Goal: Feedback & Contribution: Submit feedback/report problem

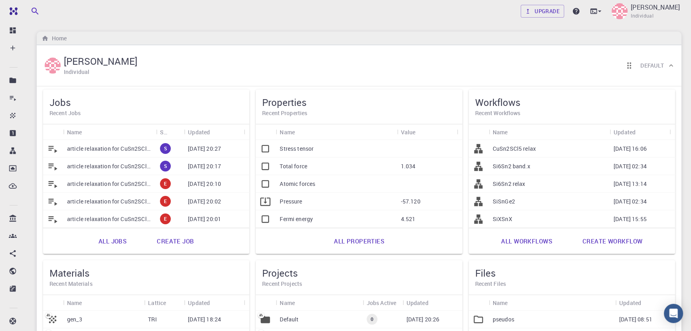
click at [116, 146] on p "article relaxation for CuSn2SCl5 (clone) (clone) (clone) (clone) (clone)" at bounding box center [109, 148] width 85 height 8
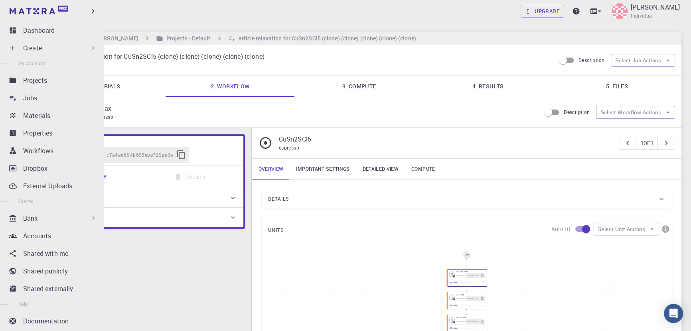
type input "/export/share/pseudo/cu/gga/pbe/gbrv/1.2/us/cu_pbe_gbrv_1.2.upf"
type input "/export/share/pseudo/sn/gga/pbe/gbrv/1.4/us/sn_pbe_gbrv_1.4.upf"
type input "/export/share/pseudo/s/gga/pbe/gbrv/1.4/us/s_pbe_gbrv_1.4.upf"
type input "/export/share/pseudo/cl/gga/pbe/gbrv/1.4/us/cl_pbe_gbrv_1.4.upf"
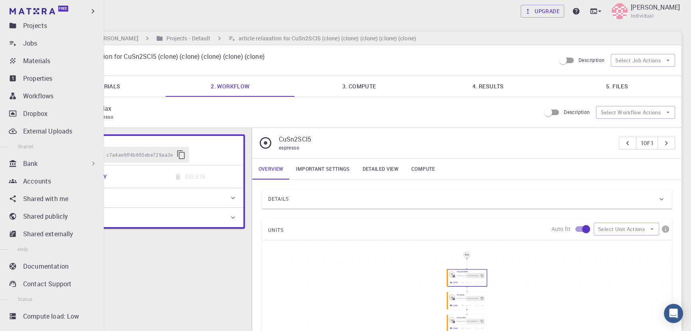
scroll to position [67, 0]
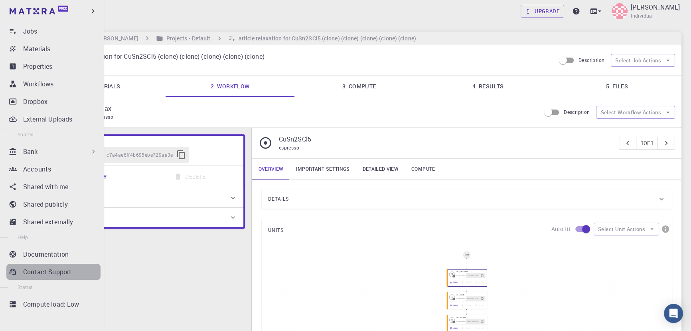
click at [73, 273] on div "Contact Support" at bounding box center [61, 272] width 77 height 10
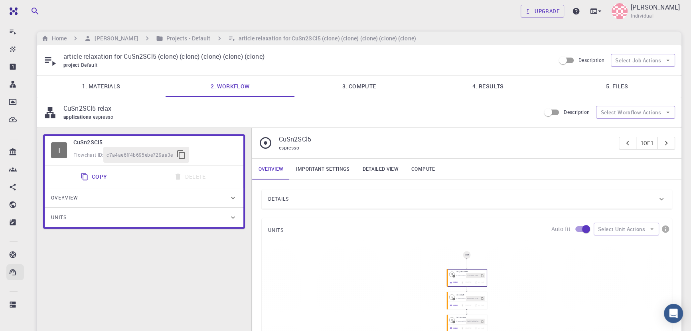
scroll to position [0, 0]
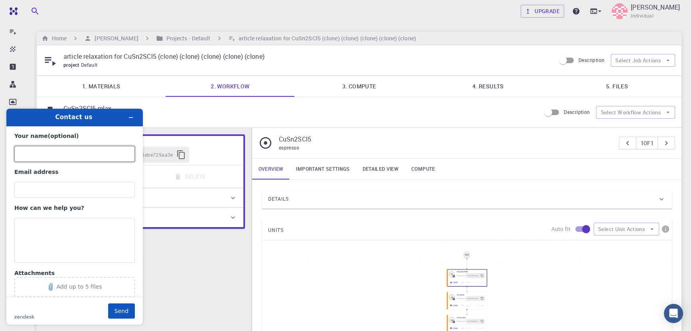
click at [37, 159] on input "Your name (optional)" at bounding box center [74, 154] width 121 height 16
type input "[PERSON_NAME]"
click at [42, 188] on input "Email address" at bounding box center [74, 190] width 121 height 16
type input "[EMAIL_ADDRESS][DOMAIN_NAME]"
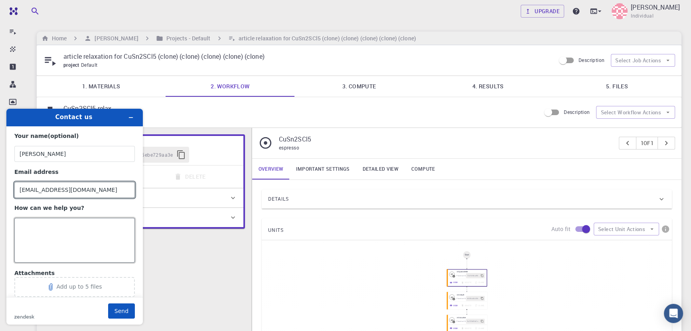
click at [56, 226] on textarea "How can we help you?" at bounding box center [74, 240] width 121 height 45
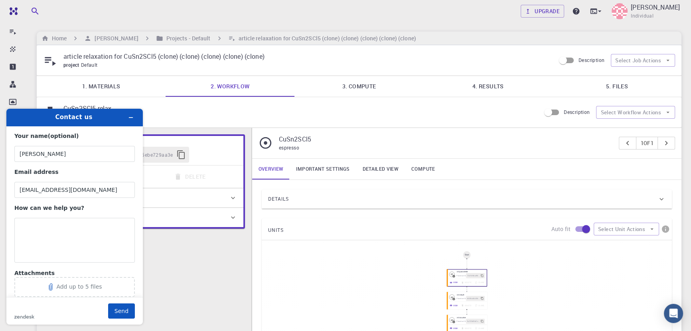
drag, startPoint x: 143, startPoint y: 239, endPoint x: 143, endPoint y: 246, distance: 7.2
click at [143, 246] on form "Your name (optional) [PERSON_NAME] Email address [EMAIL_ADDRESS][DOMAIN_NAME] H…" at bounding box center [74, 225] width 137 height 198
click at [203, 279] on div "I CuSn2SCl5 Flowchart ID: c7a4ae6ff4b695ebe729aa3e Copy Delete Overview Propert…" at bounding box center [144, 315] width 215 height 374
click at [132, 117] on icon "Minimize widget" at bounding box center [131, 118] width 6 height 6
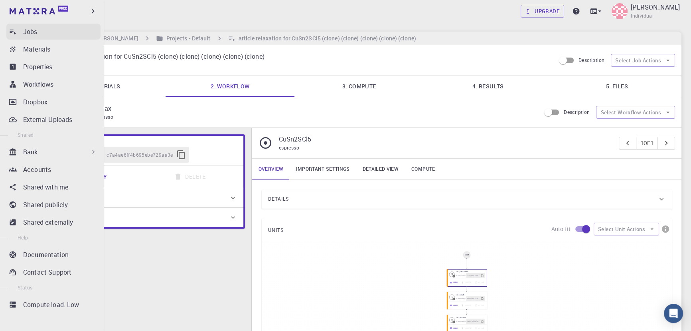
click at [37, 33] on p "Jobs" at bounding box center [30, 32] width 14 height 10
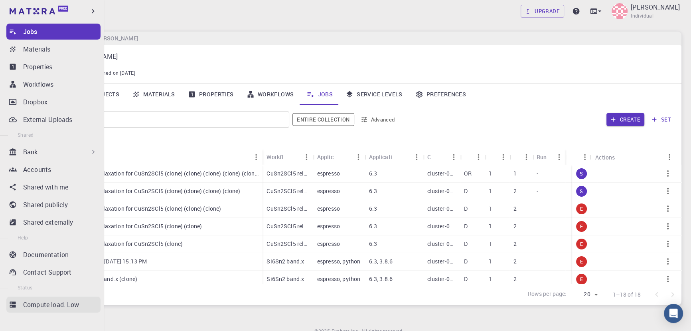
click at [12, 301] on icon at bounding box center [13, 304] width 6 height 6
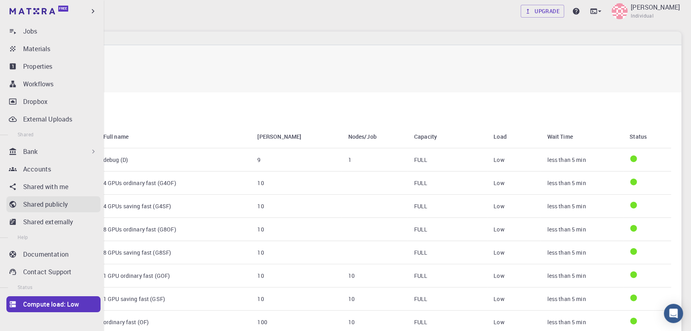
scroll to position [67, 0]
click at [68, 273] on p "Contact Support" at bounding box center [47, 272] width 48 height 10
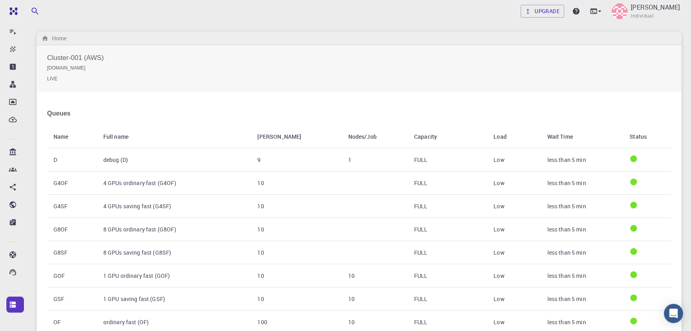
scroll to position [0, 0]
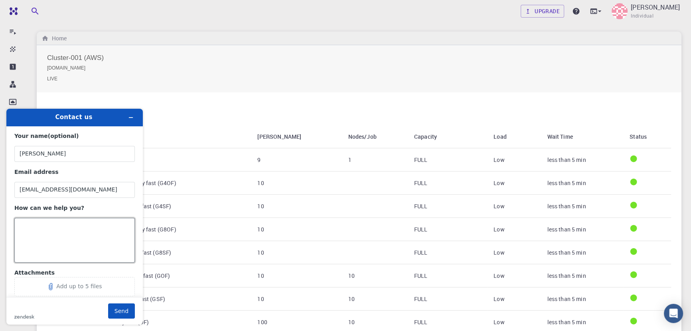
click at [71, 230] on textarea "How can we help you?" at bounding box center [74, 240] width 121 height 45
drag, startPoint x: 88, startPoint y: 251, endPoint x: 0, endPoint y: 212, distance: 96.8
click at [0, 212] on div "Contact us Your name (optional) [PERSON_NAME] Email address [EMAIL_ADDRESS][DOM…" at bounding box center [74, 216] width 149 height 228
paste textarea "Hello. [DATE], I tried hard to perform a calculation, but unlike before, after …"
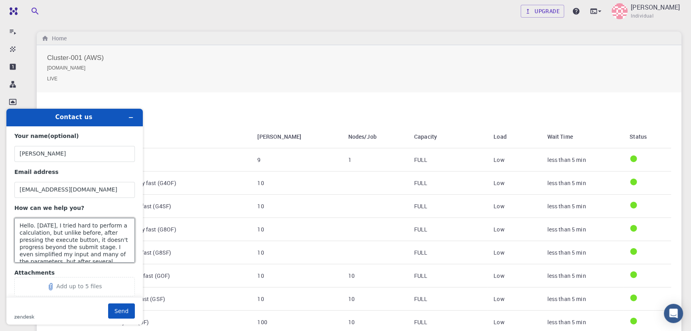
scroll to position [18, 0]
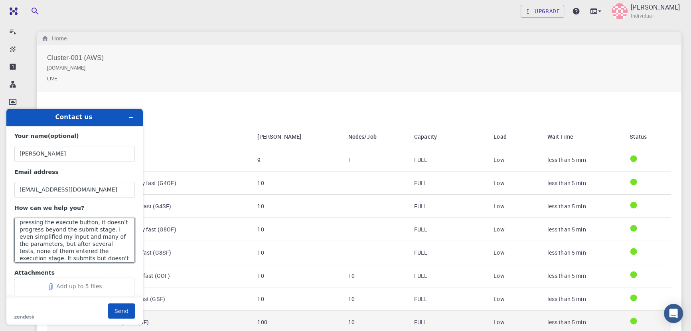
type textarea "Hello. [DATE], I tried hard to perform a calculation, but unlike before, after …"
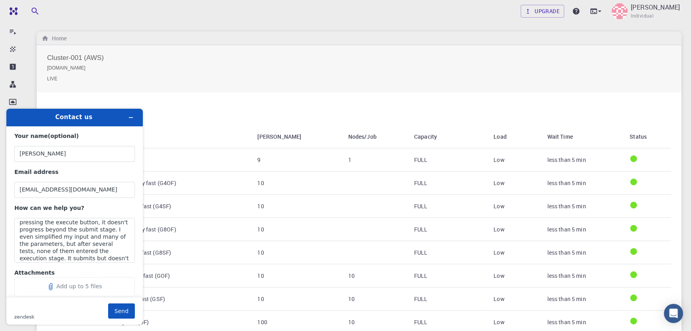
click at [101, 271] on label "Attachments" at bounding box center [74, 273] width 121 height 8
click at [101, 277] on button "Add up to 5 files" at bounding box center [74, 286] width 121 height 19
click at [89, 269] on label "Attachments" at bounding box center [74, 273] width 121 height 8
click at [89, 277] on button "Add up to 5 files" at bounding box center [74, 286] width 121 height 19
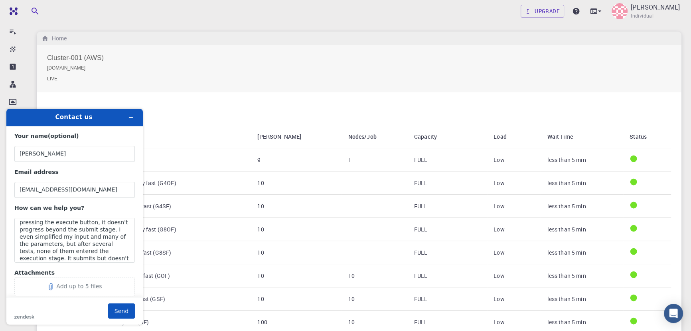
click at [141, 247] on form "Your name (optional) [PERSON_NAME] Email address [EMAIL_ADDRESS][DOMAIN_NAME] H…" at bounding box center [74, 225] width 137 height 198
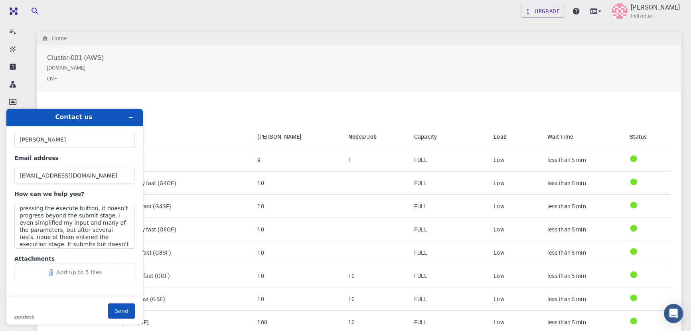
scroll to position [16, 0]
click at [62, 269] on div "Add up to 5 files" at bounding box center [79, 270] width 46 height 6
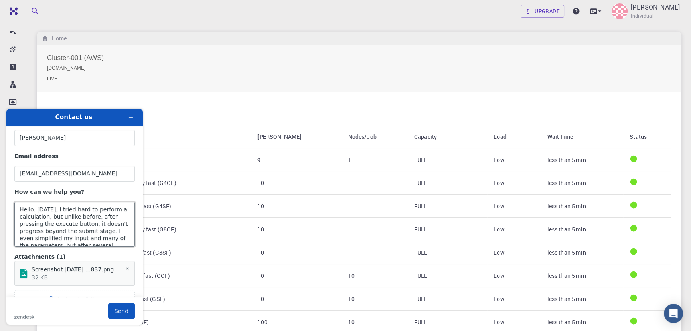
scroll to position [21, 0]
drag, startPoint x: 141, startPoint y: 234, endPoint x: 144, endPoint y: 271, distance: 36.9
click at [144, 271] on div "Contact us Your name (optional) [PERSON_NAME] Email address [EMAIL_ADDRESS][DOM…" at bounding box center [74, 216] width 149 height 228
click at [123, 309] on button "Send" at bounding box center [121, 310] width 27 height 15
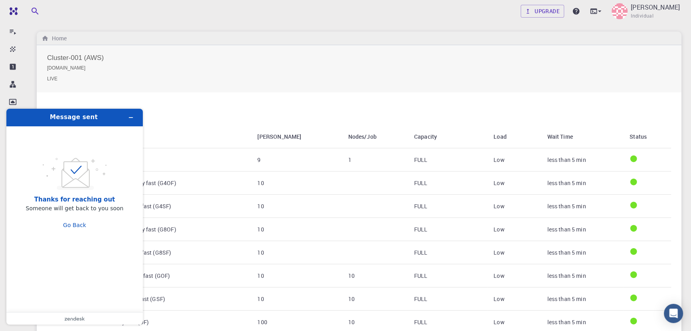
click at [206, 53] on div "Cluster-001 (AWS) [DOMAIN_NAME] LIVE" at bounding box center [359, 68] width 645 height 47
click at [132, 115] on icon "Minimize widget" at bounding box center [131, 118] width 6 height 6
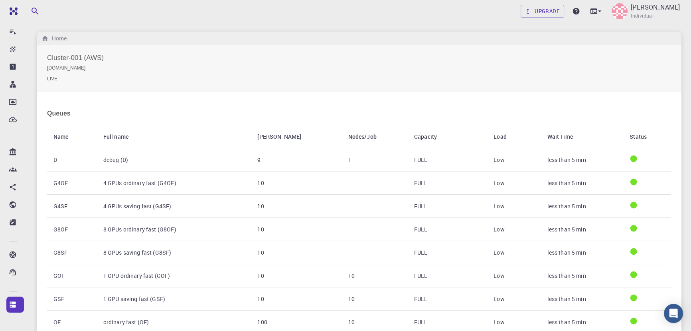
scroll to position [67, 0]
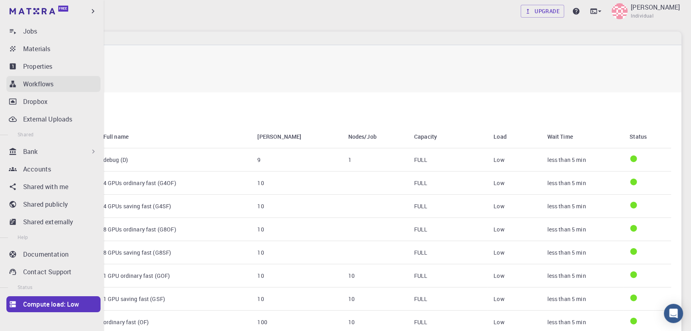
click at [31, 80] on p "Workflows" at bounding box center [38, 84] width 30 height 10
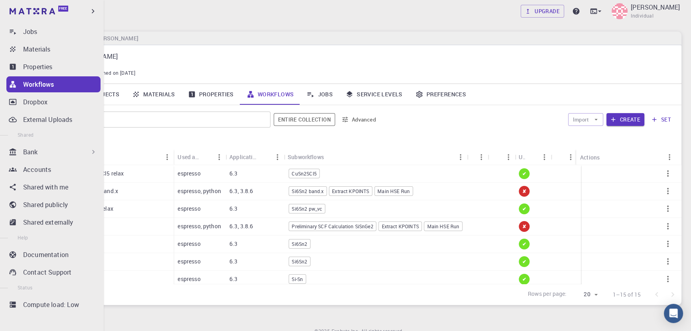
scroll to position [67, 0]
click at [39, 32] on div "Jobs" at bounding box center [61, 31] width 77 height 10
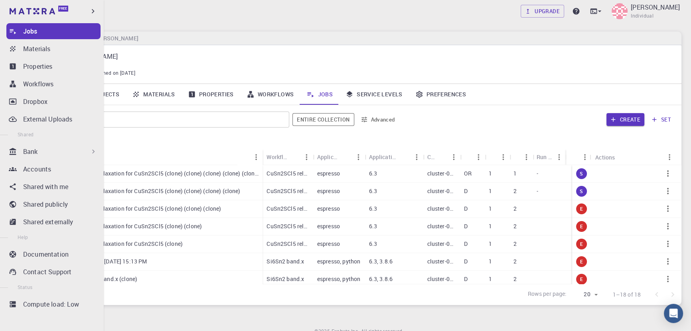
scroll to position [66, 0]
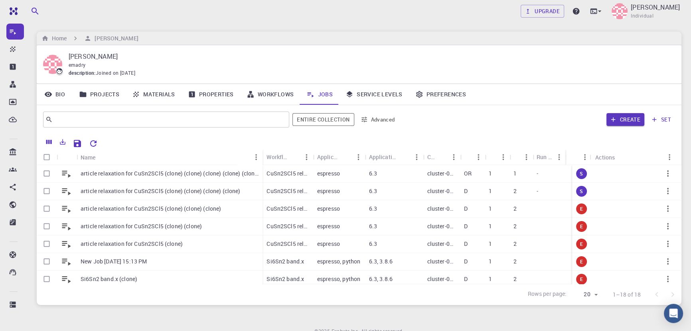
drag, startPoint x: 682, startPoint y: 185, endPoint x: 680, endPoint y: 212, distance: 26.9
click at [680, 212] on div "Upgrade [PERSON_NAME] Individual Home [PERSON_NAME] [PERSON_NAME] emadry descri…" at bounding box center [359, 183] width 664 height 367
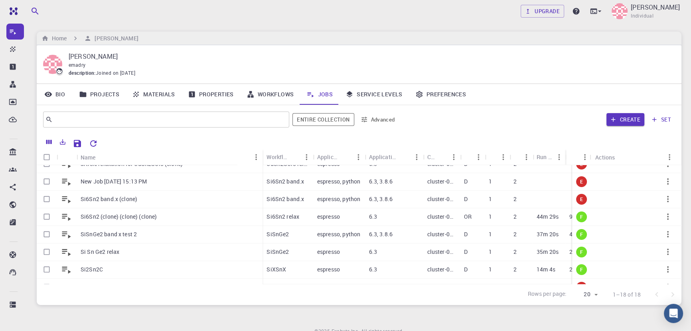
scroll to position [81, 0]
click at [607, 216] on icon "Copy" at bounding box center [611, 215] width 8 height 9
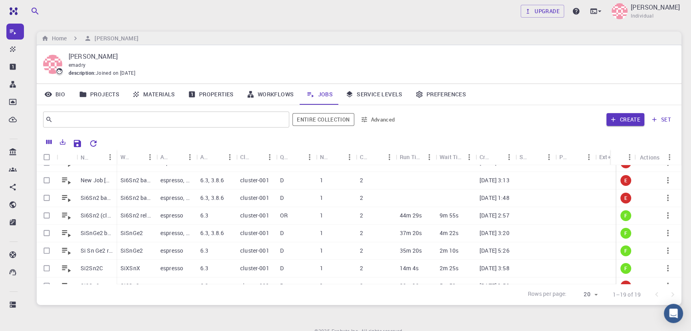
scroll to position [0, 0]
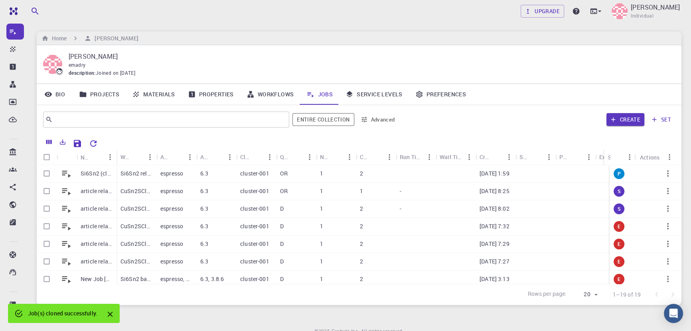
drag, startPoint x: 612, startPoint y: 150, endPoint x: 549, endPoint y: 167, distance: 65.3
click at [600, 160] on div "Status" at bounding box center [604, 157] width 8 height 16
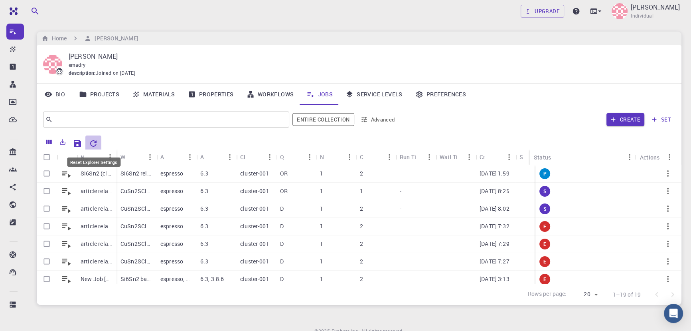
click at [97, 143] on icon "Reset Explorer Settings" at bounding box center [94, 144] width 10 height 10
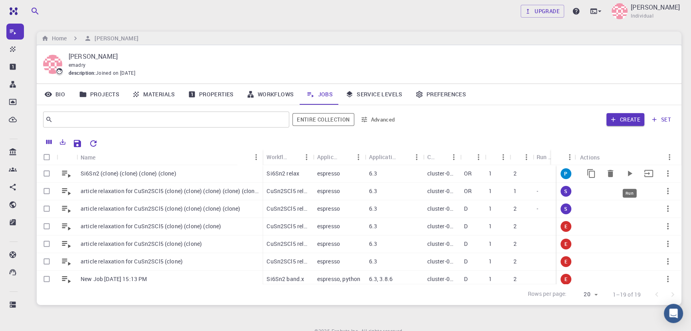
click at [628, 174] on icon "Run" at bounding box center [630, 173] width 4 height 6
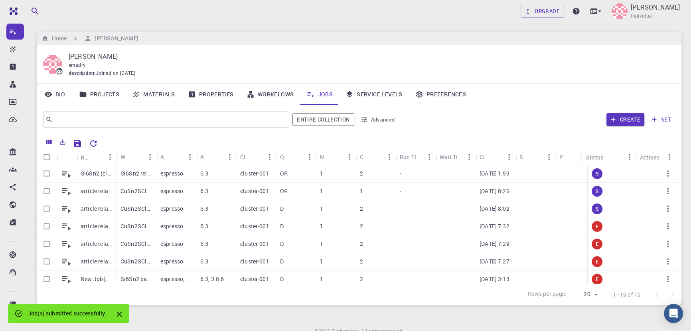
drag, startPoint x: 612, startPoint y: 158, endPoint x: 528, endPoint y: 158, distance: 84.2
click at [578, 158] on div "Status" at bounding box center [582, 157] width 8 height 16
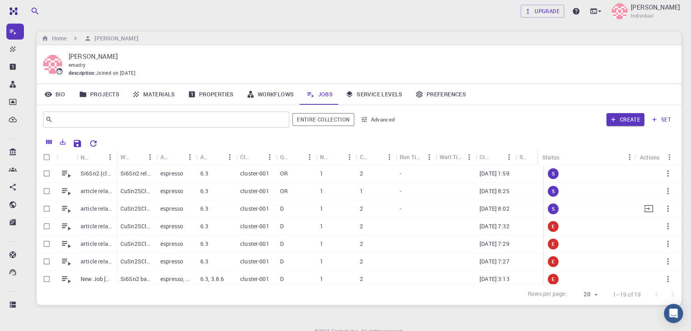
click at [481, 209] on p "[DATE] 8:02" at bounding box center [495, 208] width 30 height 8
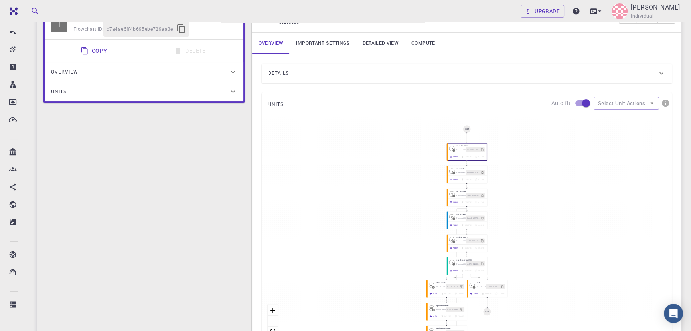
scroll to position [127, 0]
click at [449, 226] on icon "button" at bounding box center [450, 224] width 3 height 3
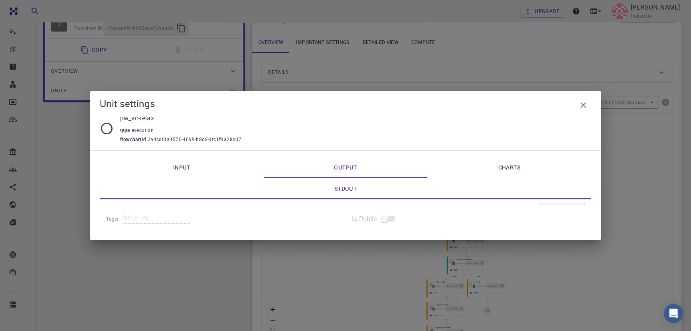
click at [195, 162] on link "Input" at bounding box center [182, 167] width 164 height 21
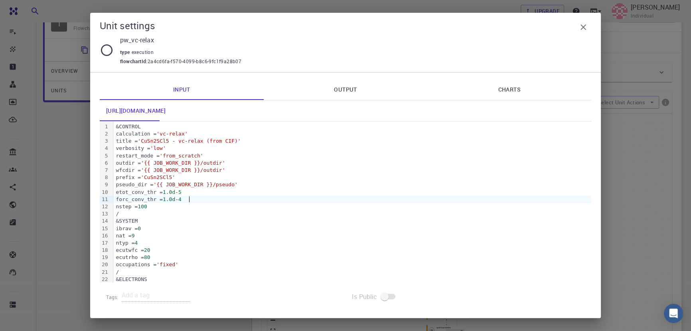
click at [263, 196] on div "forc_conv_thr = 1.0d - 4" at bounding box center [352, 199] width 478 height 7
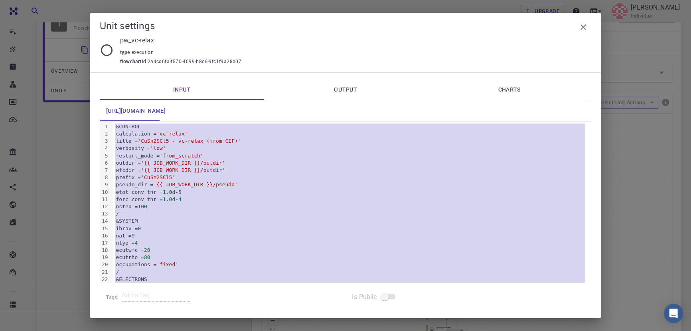
copy div "&CONTROL calculation = 'vc-relax' title = 'CuSn2SCl5 - vc-relax (from CIF)' ver…"
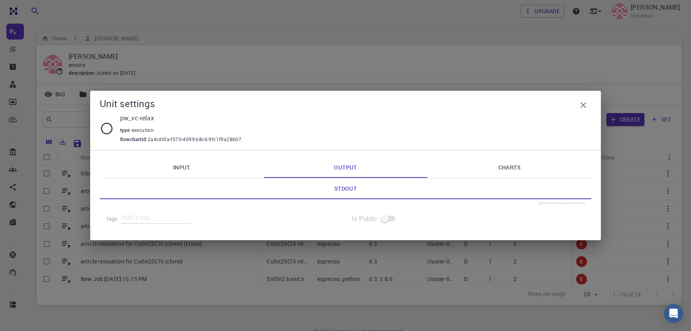
click at [580, 105] on icon "button" at bounding box center [584, 105] width 10 height 10
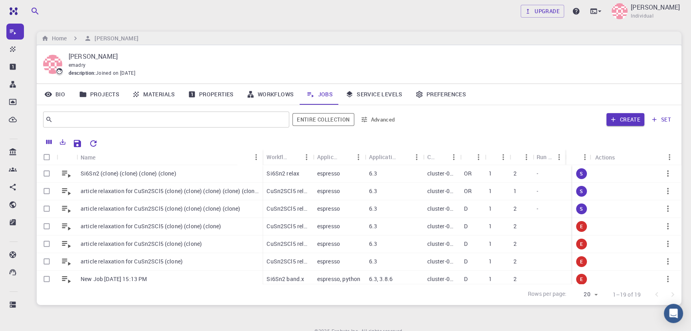
drag, startPoint x: 682, startPoint y: 192, endPoint x: 681, endPoint y: 211, distance: 18.8
click at [681, 212] on div "Upgrade [PERSON_NAME] Individual Home [PERSON_NAME] [PERSON_NAME] emadry descri…" at bounding box center [359, 183] width 664 height 367
drag, startPoint x: 681, startPoint y: 204, endPoint x: 679, endPoint y: 212, distance: 7.8
click at [679, 212] on div "Upgrade [PERSON_NAME] Individual Home [PERSON_NAME] [PERSON_NAME] emadry descri…" at bounding box center [359, 183] width 664 height 367
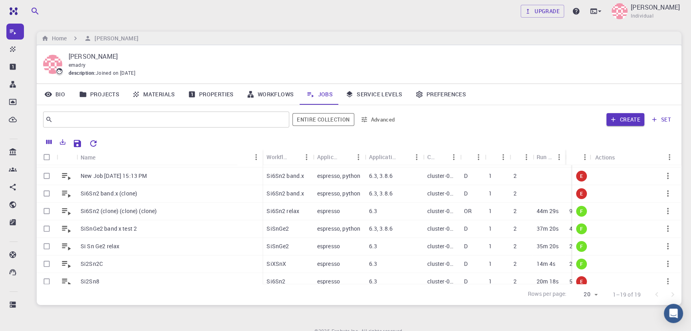
scroll to position [105, 0]
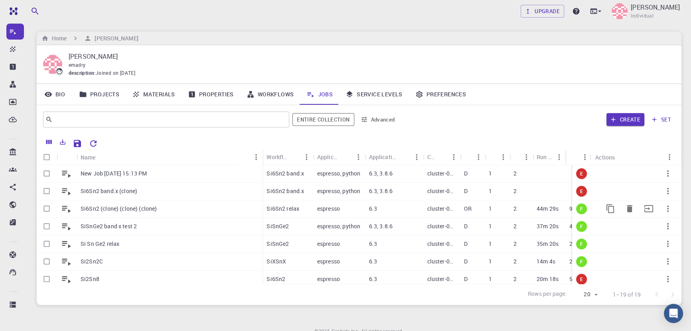
click at [333, 212] on p "espresso" at bounding box center [328, 208] width 23 height 8
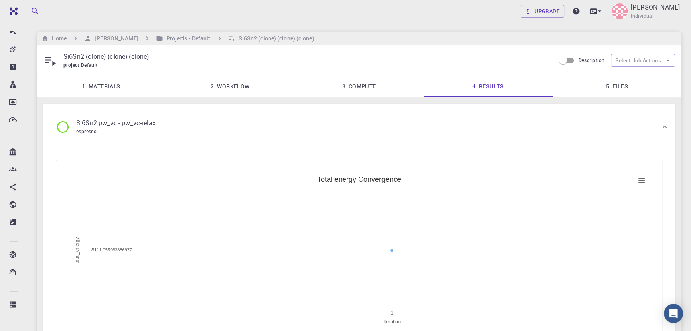
click at [257, 92] on link "2. Workflow" at bounding box center [230, 86] width 129 height 21
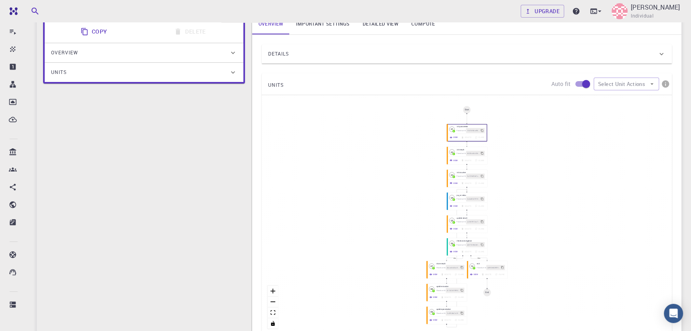
scroll to position [154, 0]
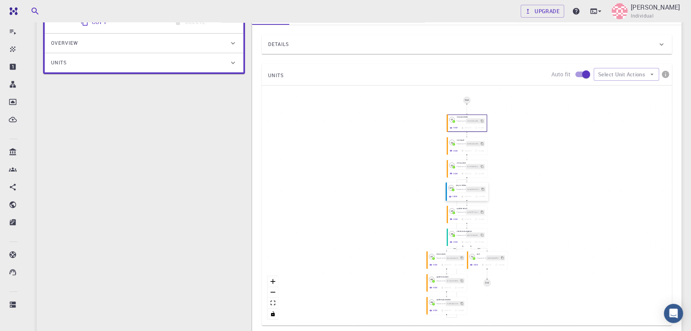
click at [448, 199] on button "View" at bounding box center [453, 196] width 12 height 5
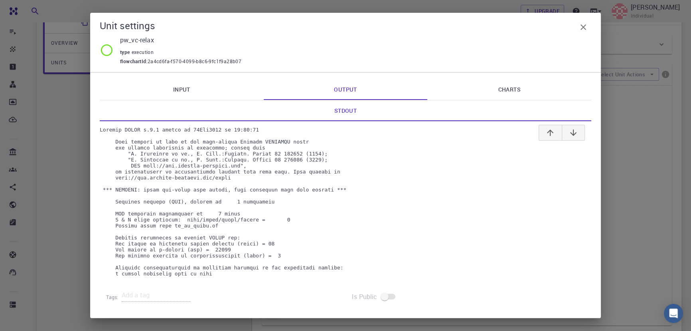
click at [205, 89] on link "Input" at bounding box center [182, 89] width 164 height 21
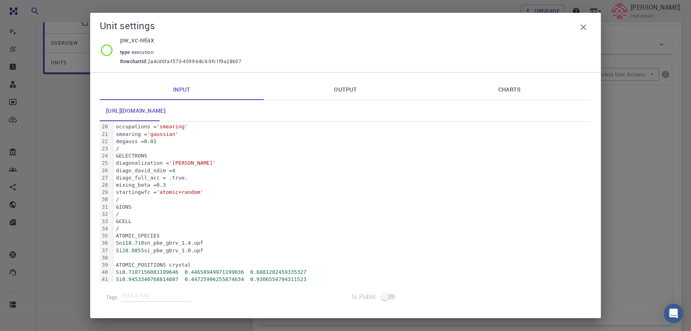
scroll to position [241, 0]
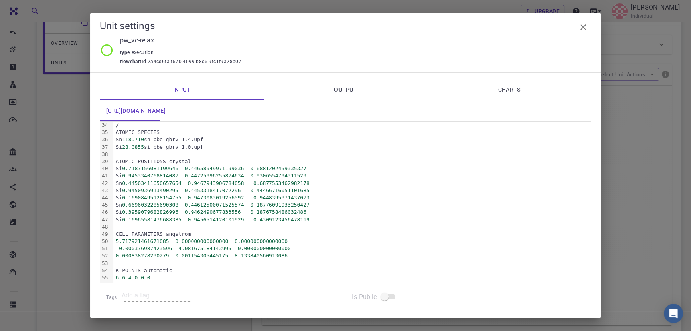
click at [394, 215] on div "Si 0.3959079682826996 0.9462490677833556 0.1876758486032486" at bounding box center [352, 211] width 478 height 7
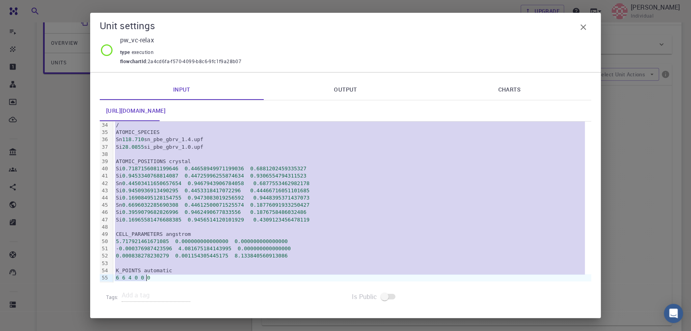
copy div "&CONTROL calculation = 'vc-relax' title = 'Si6Sn2 relaxation' verbosity = 'low'…"
click at [584, 25] on icon "button" at bounding box center [584, 27] width 10 height 10
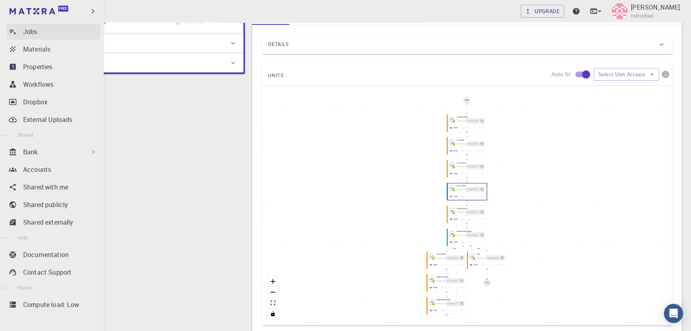
drag, startPoint x: 22, startPoint y: 32, endPoint x: 16, endPoint y: 26, distance: 7.6
click at [22, 31] on link "Jobs" at bounding box center [53, 32] width 94 height 16
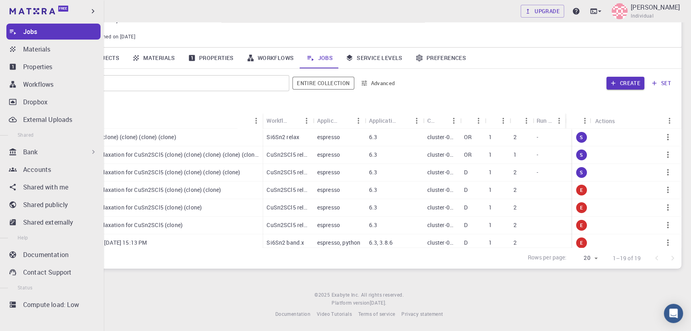
scroll to position [37, 0]
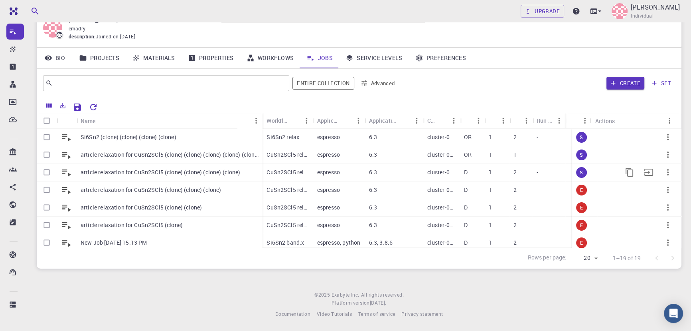
click at [545, 172] on div "-" at bounding box center [549, 173] width 33 height 18
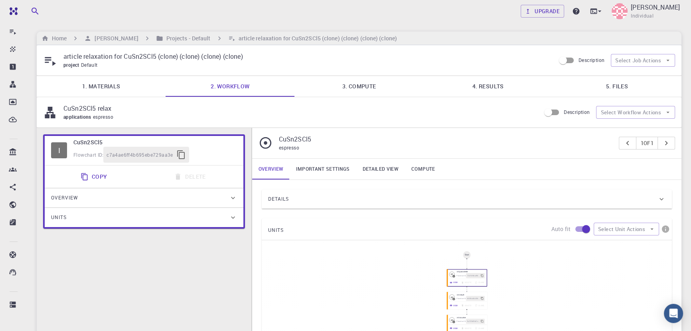
click at [505, 85] on link "4. Results" at bounding box center [488, 86] width 129 height 21
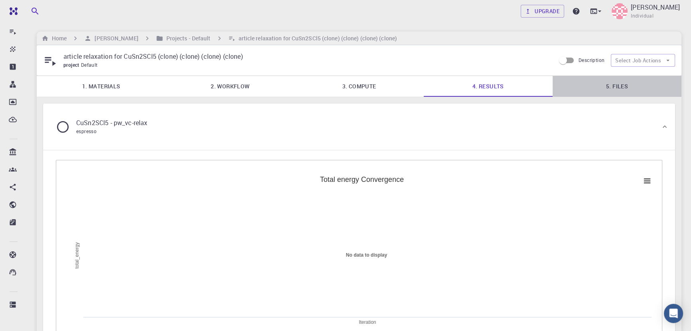
click at [616, 87] on link "5. Files" at bounding box center [617, 86] width 129 height 21
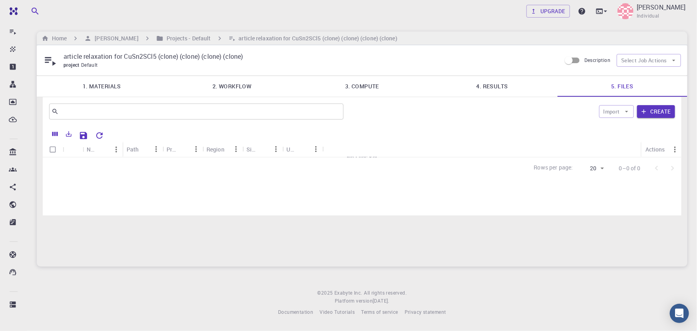
click at [359, 175] on div "Rows per page: 20 20 0–0 of 0" at bounding box center [362, 167] width 638 height 21
click at [348, 177] on div "Rows per page: 20 20 0–0 of 0" at bounding box center [362, 167] width 638 height 21
drag, startPoint x: 387, startPoint y: 157, endPoint x: 403, endPoint y: 172, distance: 21.7
click at [406, 166] on div "Name Path Provider Region Size Updated Actions No Files Yet Rows per page: 20 2…" at bounding box center [362, 152] width 638 height 53
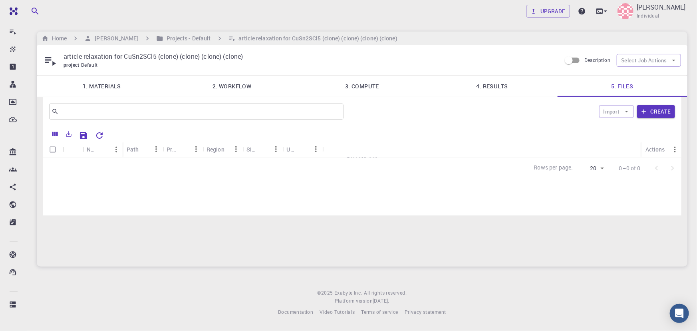
drag, startPoint x: 400, startPoint y: 144, endPoint x: 411, endPoint y: 143, distance: 11.2
click at [406, 144] on div "Name Path Provider Region Size Updated Actions" at bounding box center [362, 149] width 638 height 16
drag, startPoint x: 476, startPoint y: 144, endPoint x: 467, endPoint y: 166, distance: 24.4
click at [467, 166] on div "Name Path Provider Region Size Updated Actions No Files Yet Rows per page: 20 2…" at bounding box center [362, 152] width 638 height 53
click at [403, 121] on div "​ Import Create" at bounding box center [362, 111] width 638 height 29
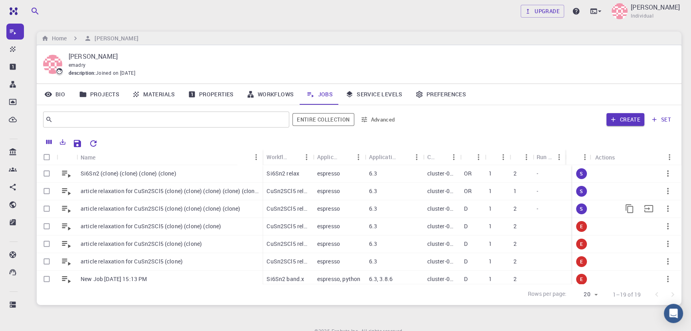
click at [663, 210] on icon "button" at bounding box center [668, 209] width 10 height 10
click at [670, 244] on span "Terminate" at bounding box center [672, 244] width 23 height 8
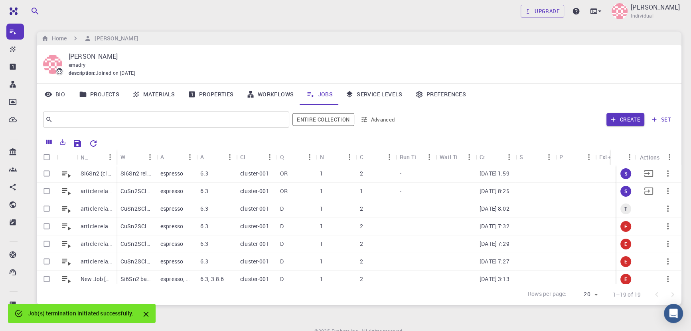
click at [663, 194] on icon "button" at bounding box center [668, 191] width 10 height 10
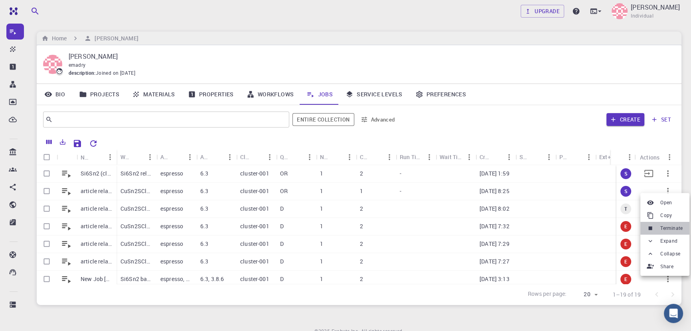
click at [660, 228] on li "Terminate" at bounding box center [665, 228] width 49 height 13
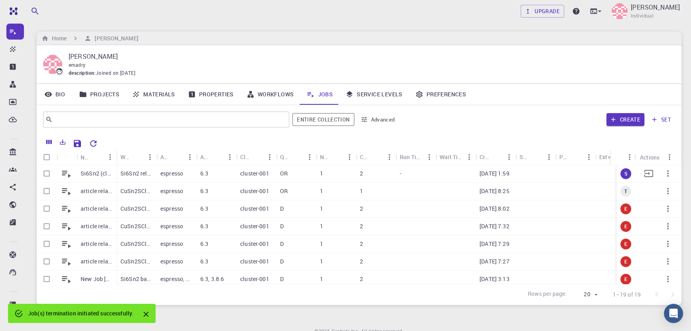
click at [667, 175] on icon "button" at bounding box center [668, 173] width 2 height 6
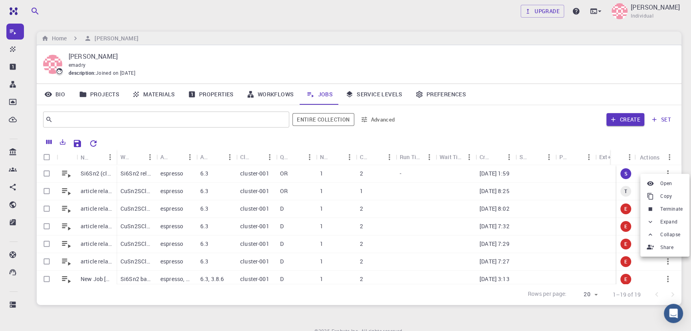
click at [664, 198] on span "Copy" at bounding box center [667, 196] width 12 height 8
click at [663, 189] on icon "button" at bounding box center [668, 191] width 10 height 10
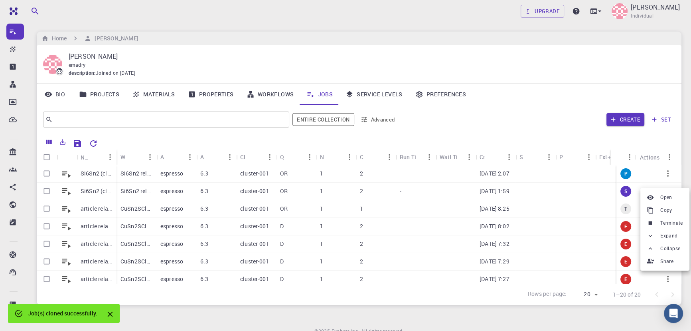
click at [670, 226] on span "Terminate" at bounding box center [672, 223] width 23 height 8
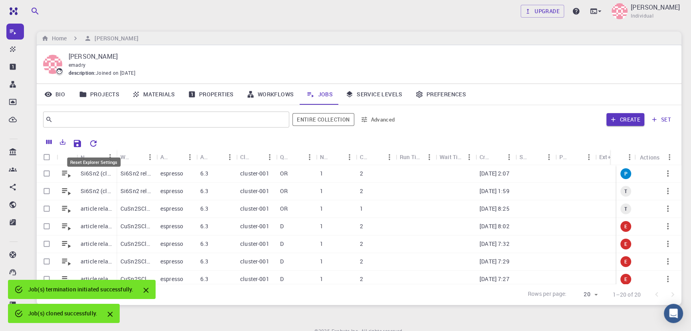
click at [94, 143] on icon "Reset Explorer Settings" at bounding box center [93, 143] width 6 height 6
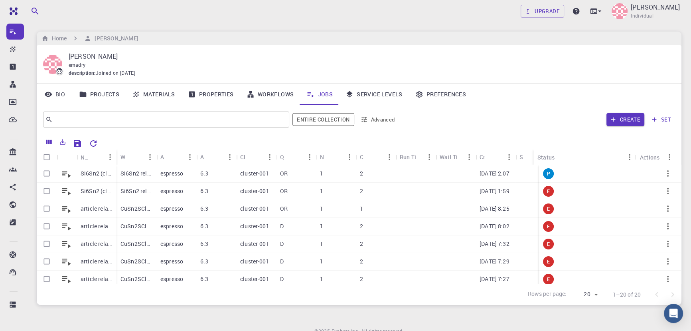
drag, startPoint x: 612, startPoint y: 152, endPoint x: 535, endPoint y: 160, distance: 77.8
click at [535, 160] on div "Status" at bounding box center [533, 157] width 8 height 16
click at [91, 142] on icon "Reset Explorer Settings" at bounding box center [93, 143] width 6 height 6
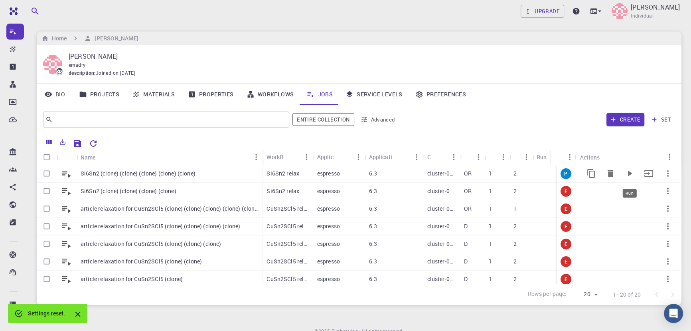
click at [628, 174] on icon "Run" at bounding box center [630, 173] width 4 height 6
